Goal: Transaction & Acquisition: Download file/media

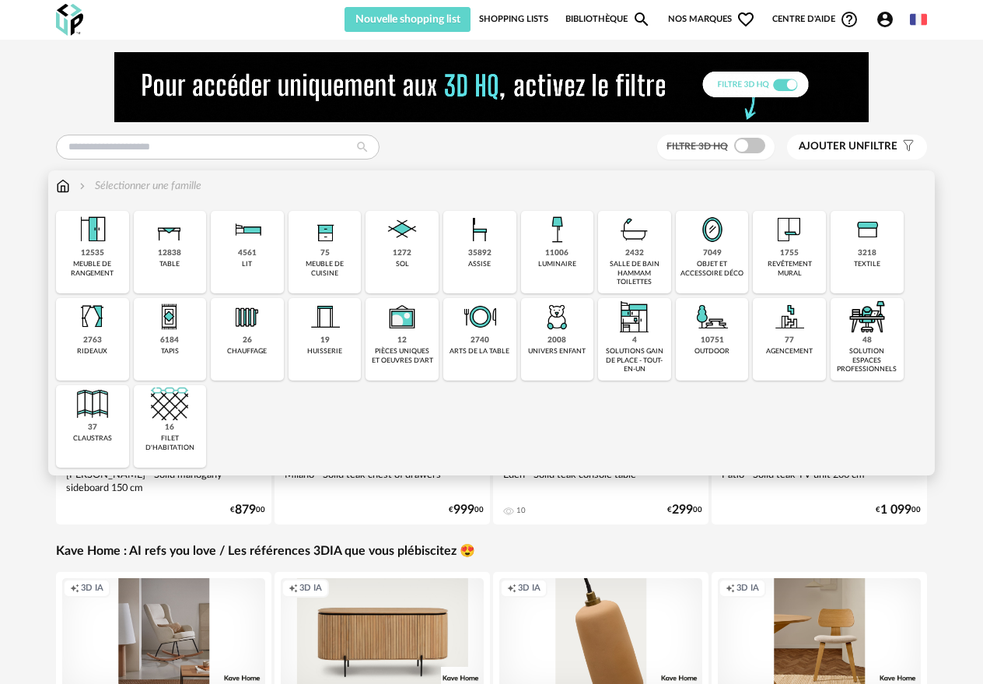
click at [879, 340] on div "48 solution espaces professionnels" at bounding box center [867, 339] width 73 height 82
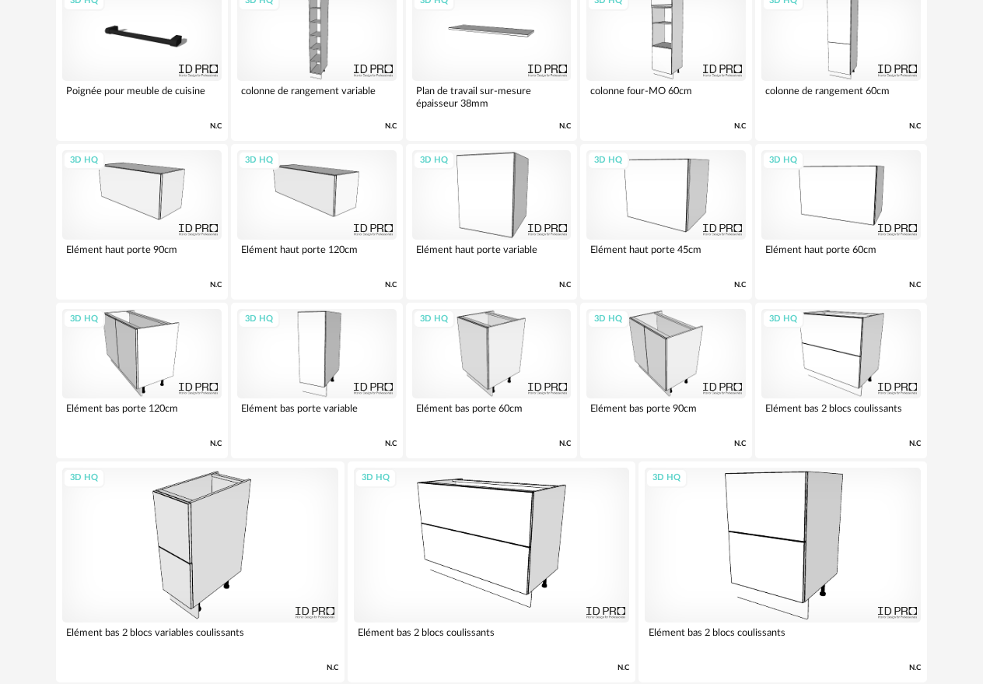
scroll to position [1296, 0]
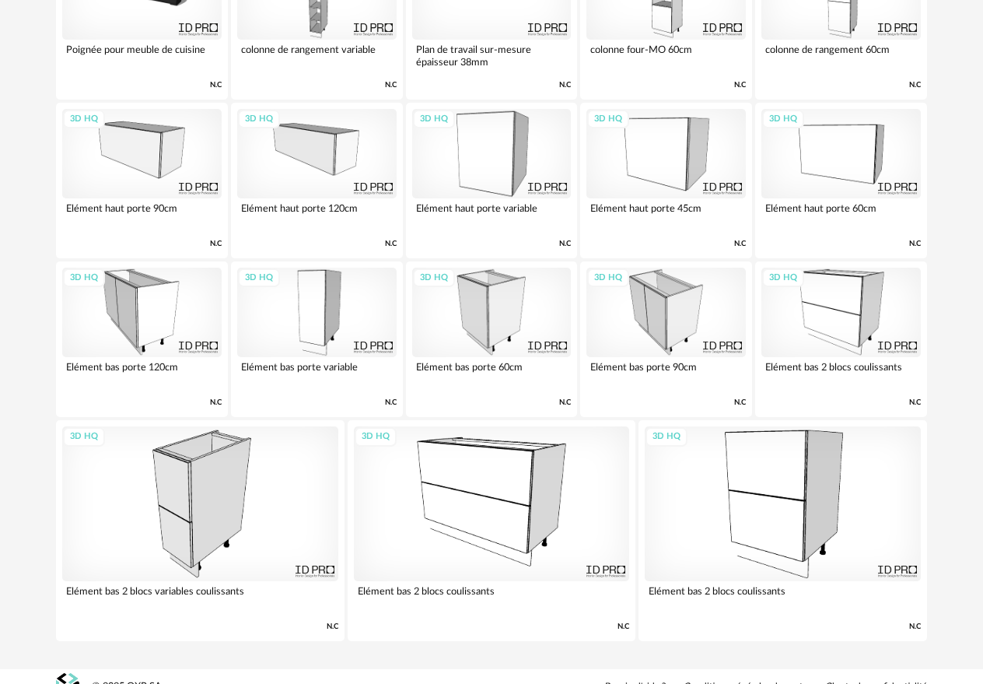
click at [504, 283] on div "3D HQ" at bounding box center [491, 312] width 159 height 89
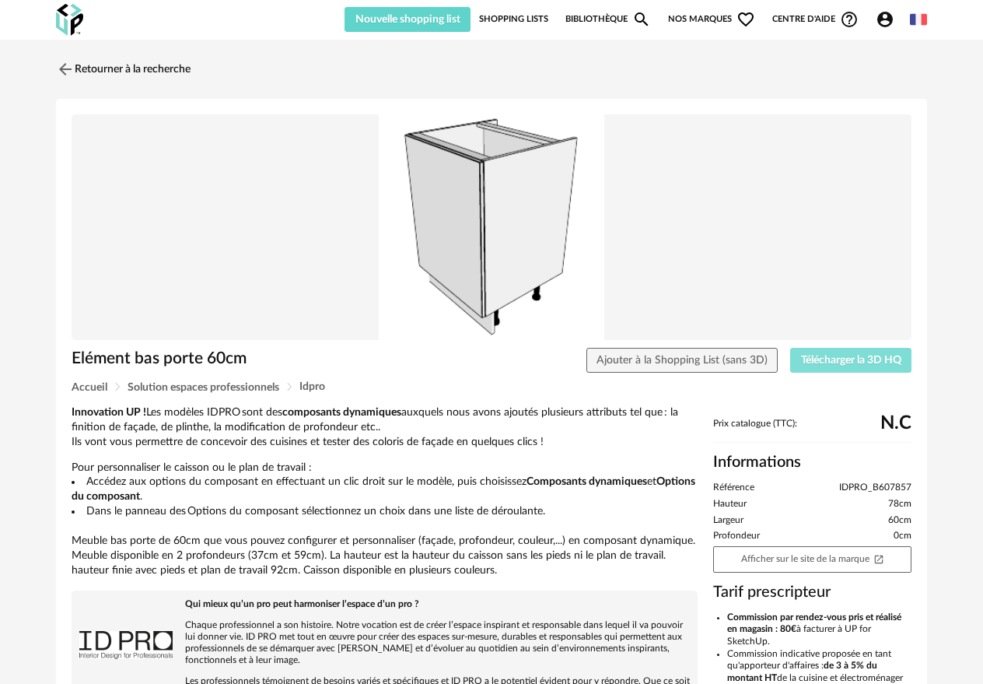
click at [874, 362] on span "Télécharger la 3D HQ" at bounding box center [851, 360] width 100 height 11
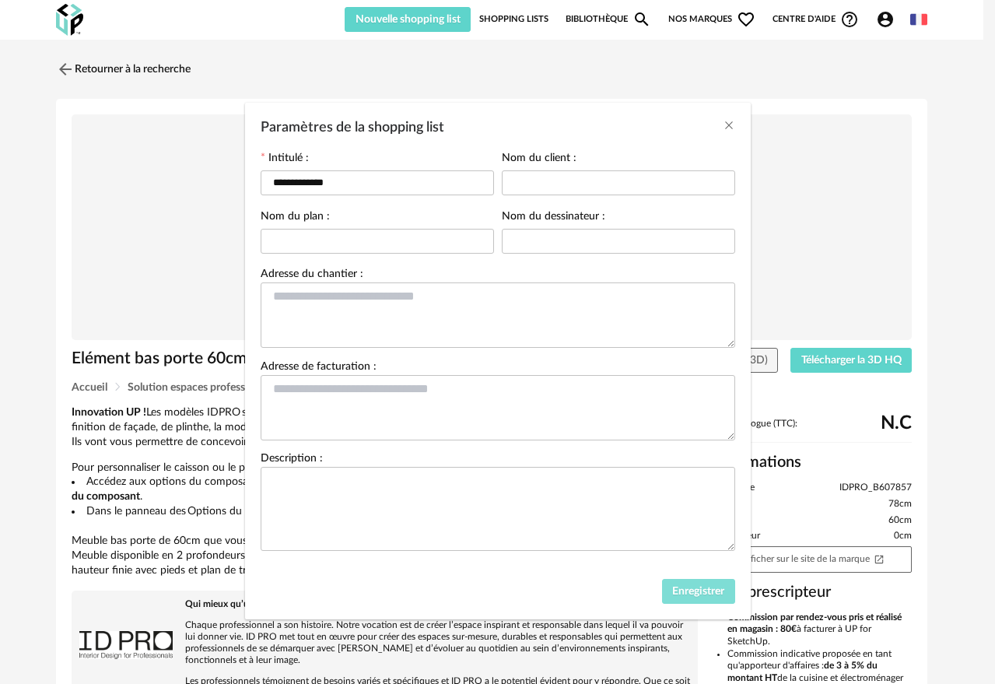
click at [716, 596] on span "Enregistrer" at bounding box center [698, 591] width 52 height 11
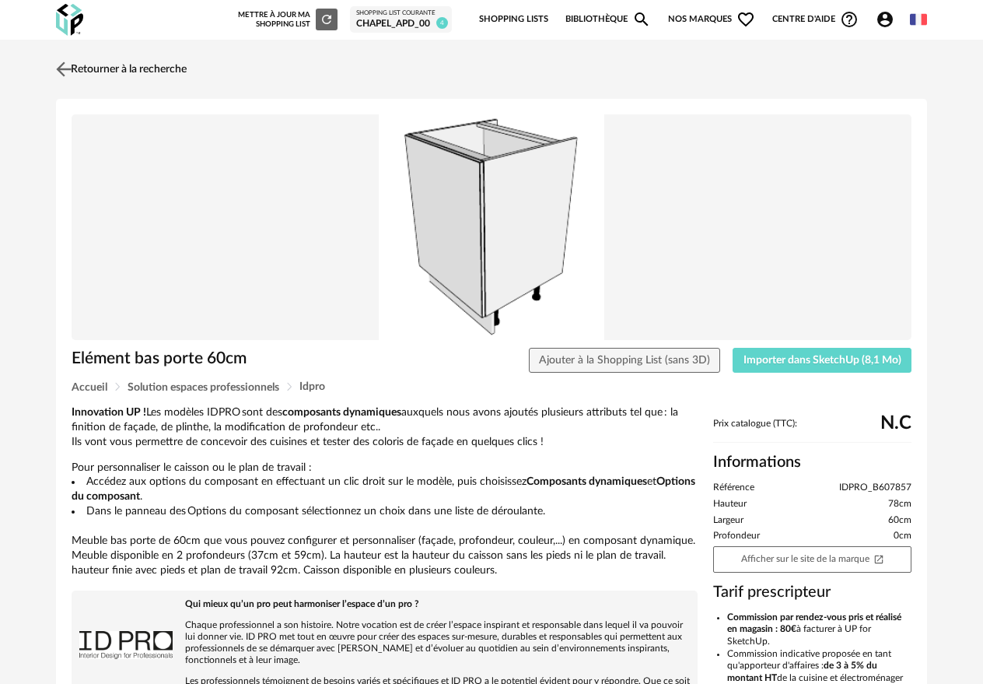
click at [65, 68] on img at bounding box center [64, 69] width 23 height 23
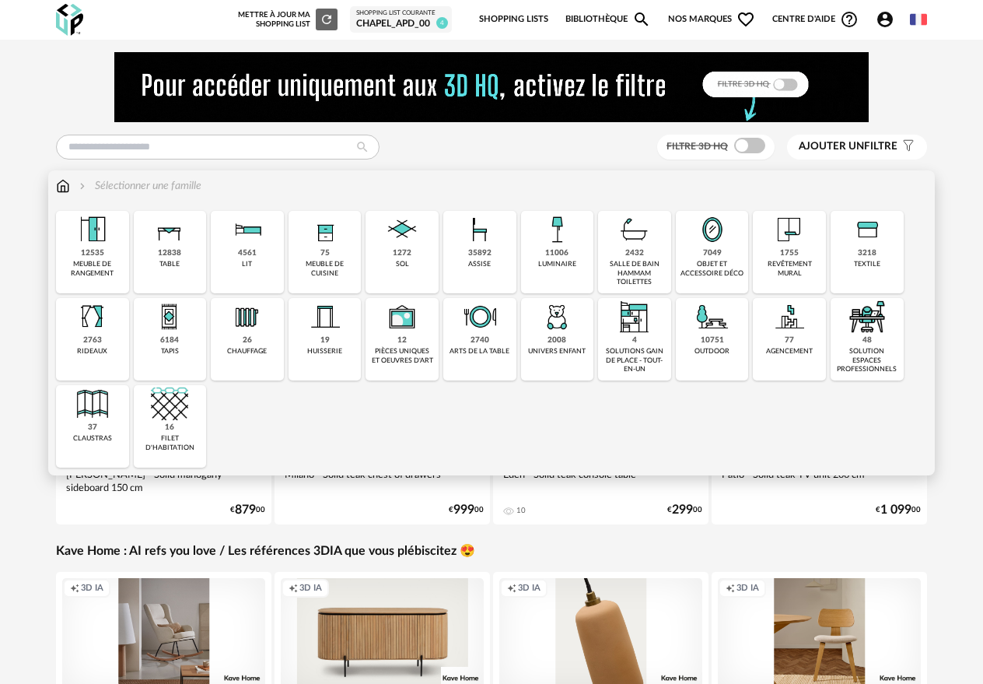
click at [881, 330] on img at bounding box center [867, 316] width 37 height 37
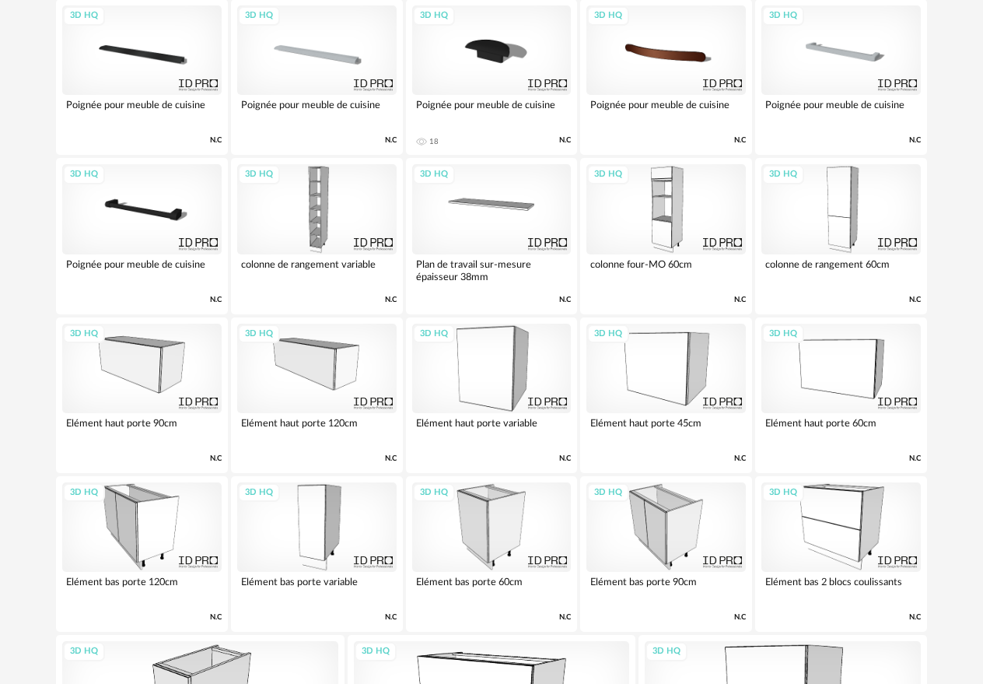
scroll to position [1266, 0]
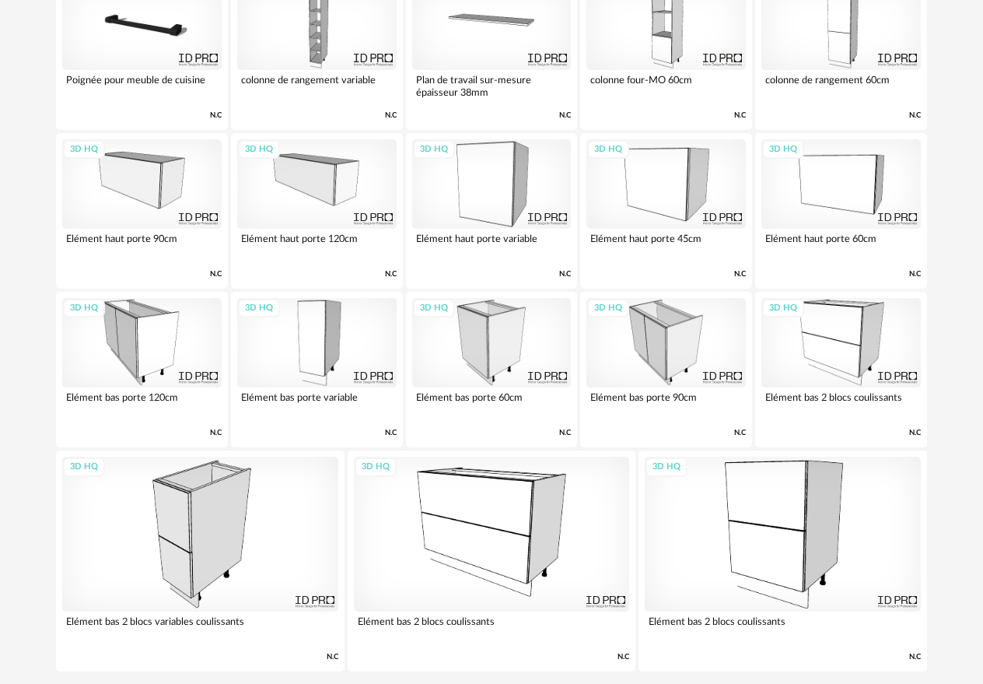
click at [482, 184] on div "3D HQ" at bounding box center [491, 183] width 159 height 89
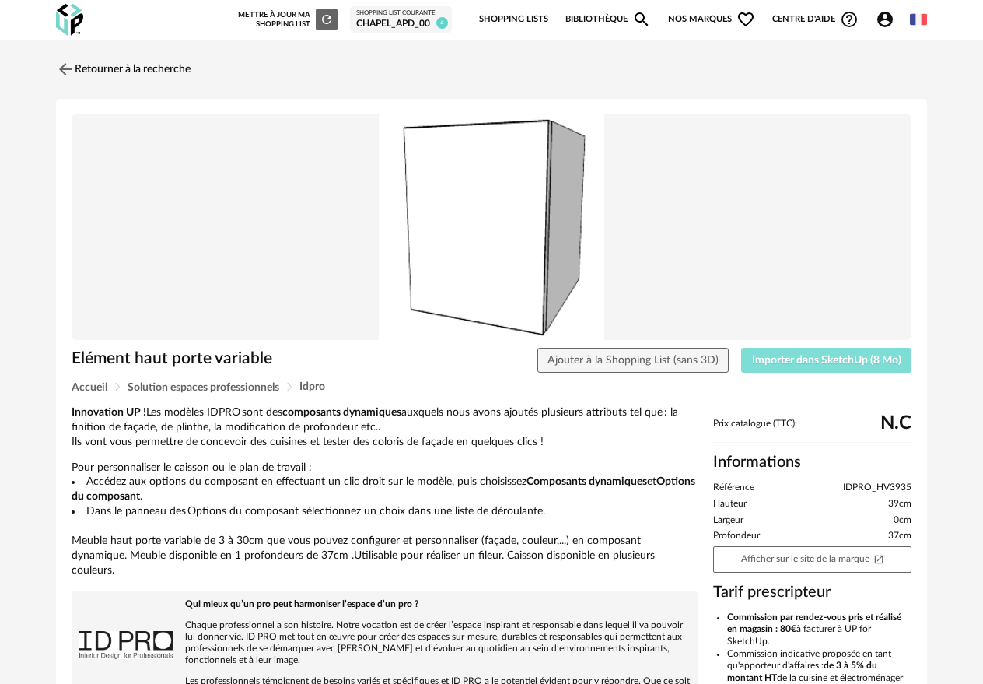
click at [795, 355] on span "Importer dans SketchUp (8 Mo)" at bounding box center [826, 360] width 149 height 11
